Goal: Information Seeking & Learning: Learn about a topic

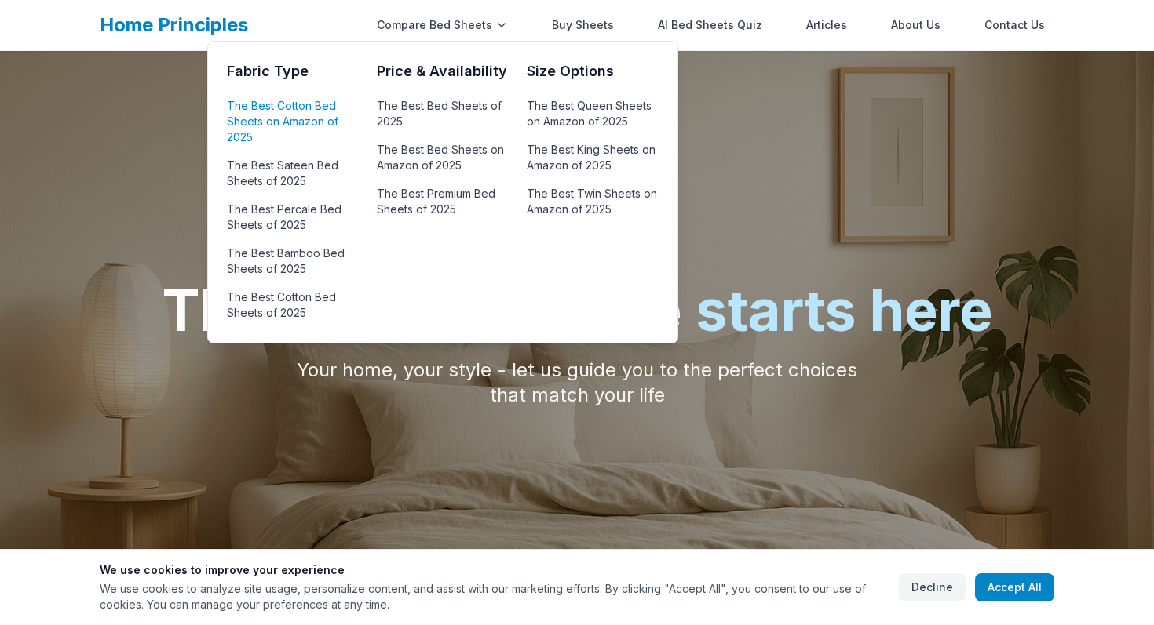
click at [315, 108] on link "The Best Cotton Bed Sheets on Amazon of 2025" at bounding box center [292, 121] width 131 height 53
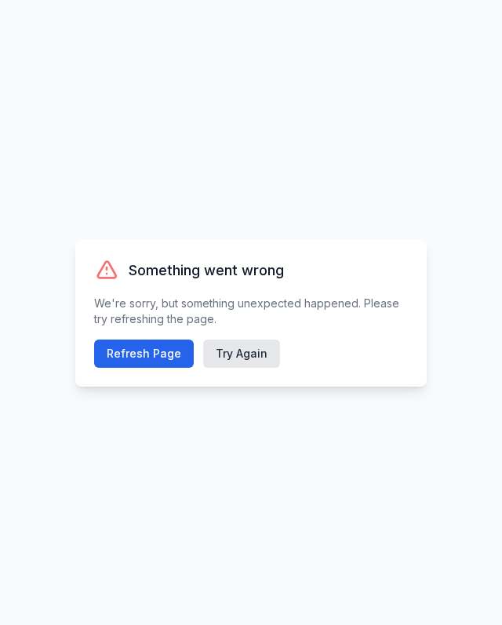
click at [373, 180] on div "Something went wrong We're sorry, but something unexpected happened. Please try…" at bounding box center [251, 312] width 502 height 625
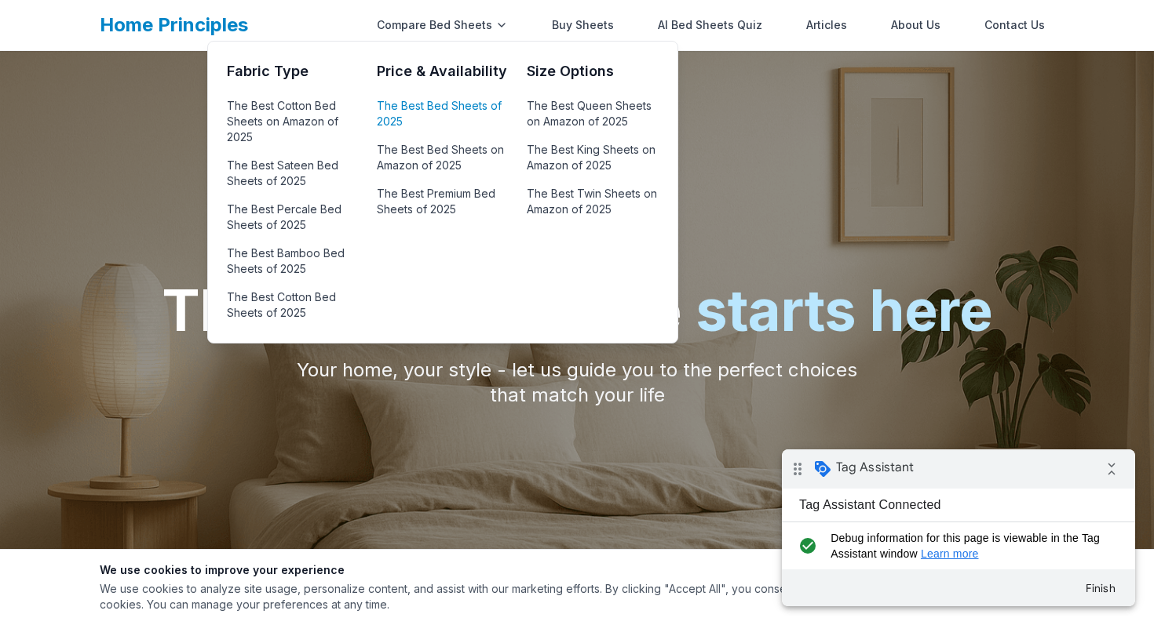
click at [429, 109] on link "The Best Bed Sheets of 2025" at bounding box center [442, 114] width 131 height 38
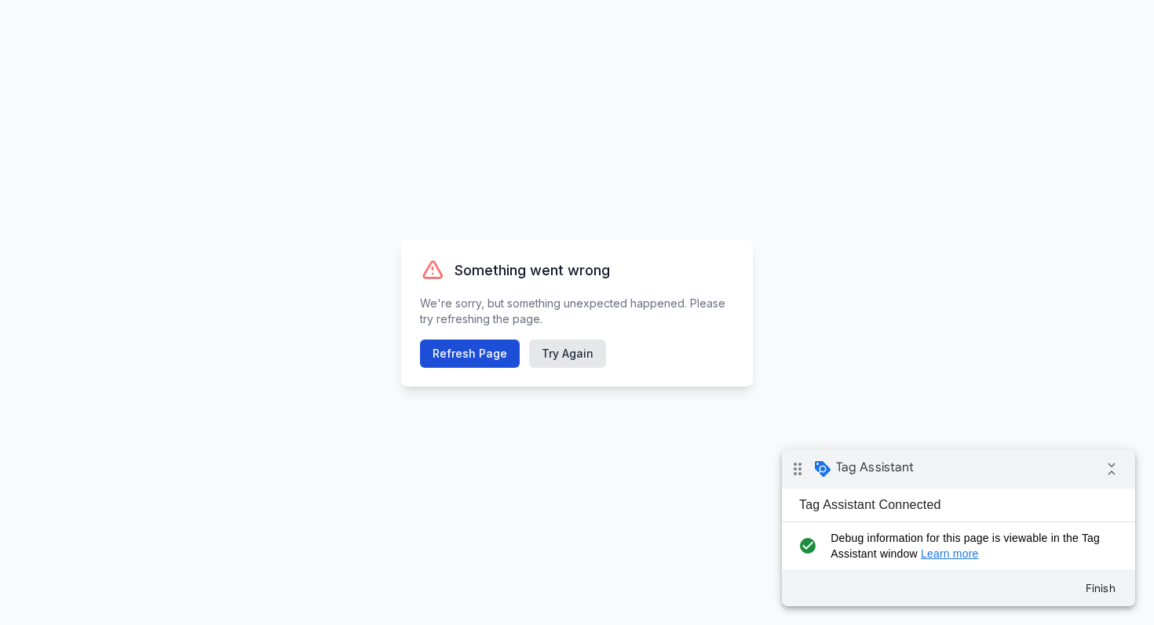
click at [470, 358] on button "Refresh Page" at bounding box center [470, 354] width 100 height 28
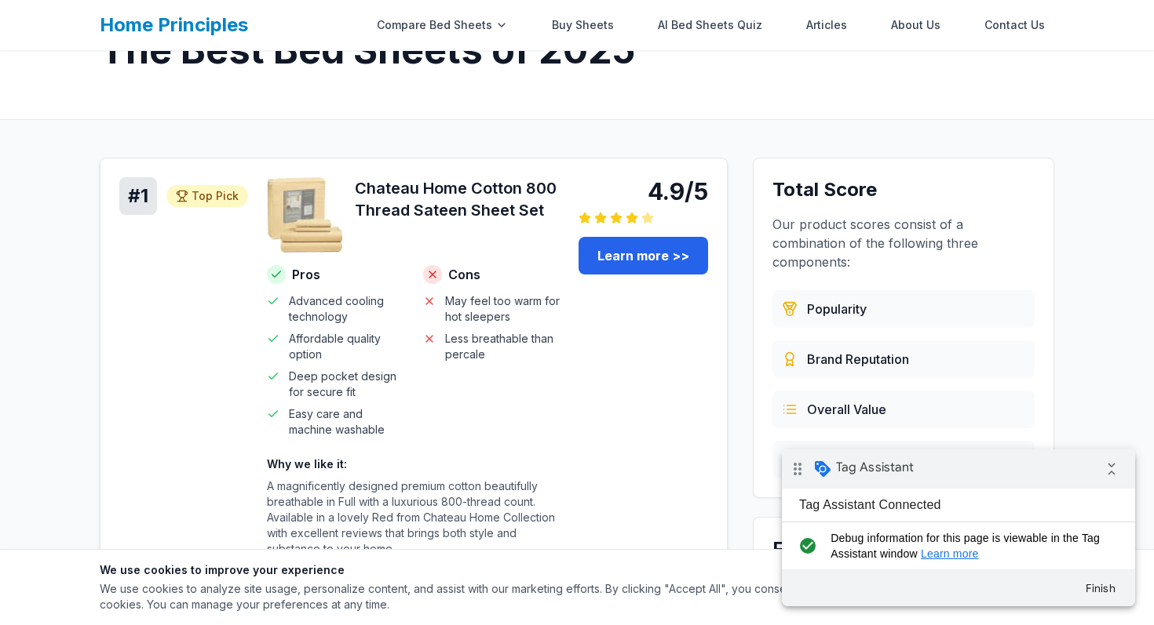
click at [563, 339] on div "# 1 Top Pick Top Pick 4.9/5 Chateau Home Cotton 800 Thread Sateen Sheet Set Pro…" at bounding box center [413, 373] width 589 height 392
